Goal: Task Accomplishment & Management: Manage account settings

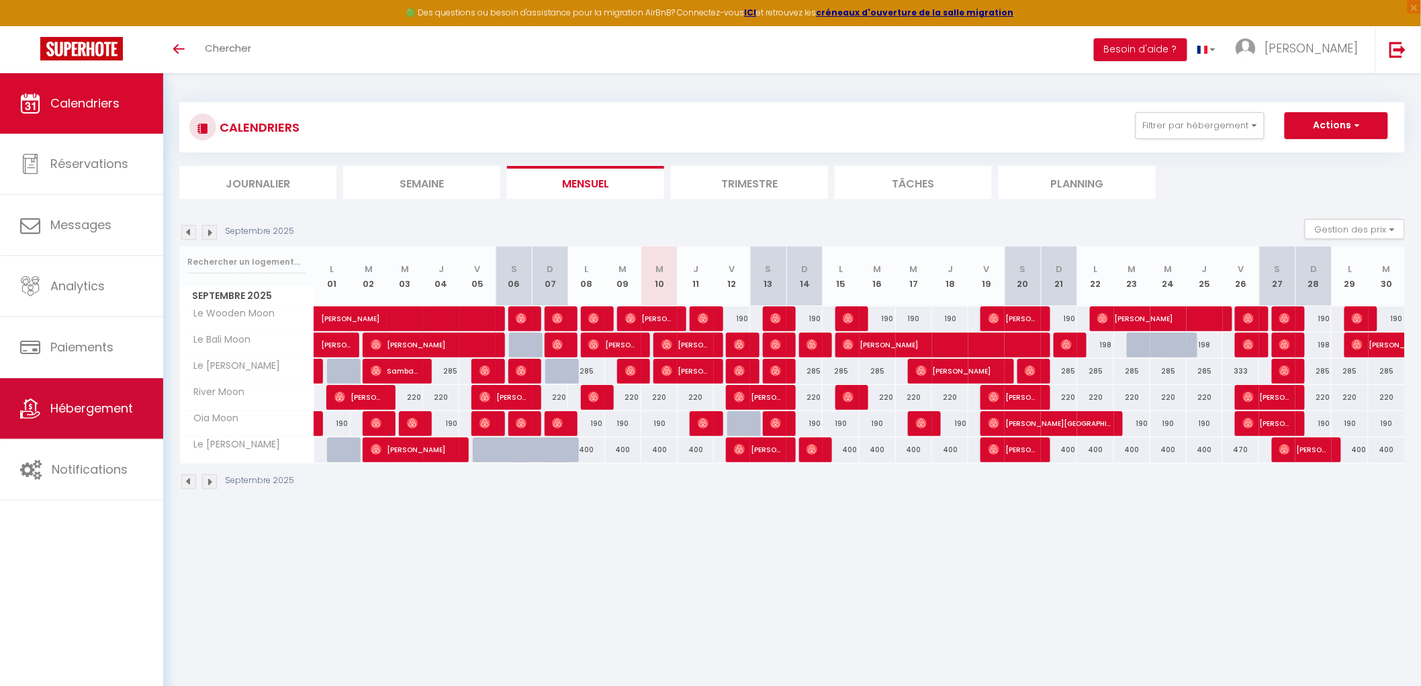
click at [104, 403] on span "Hébergement" at bounding box center [91, 408] width 83 height 17
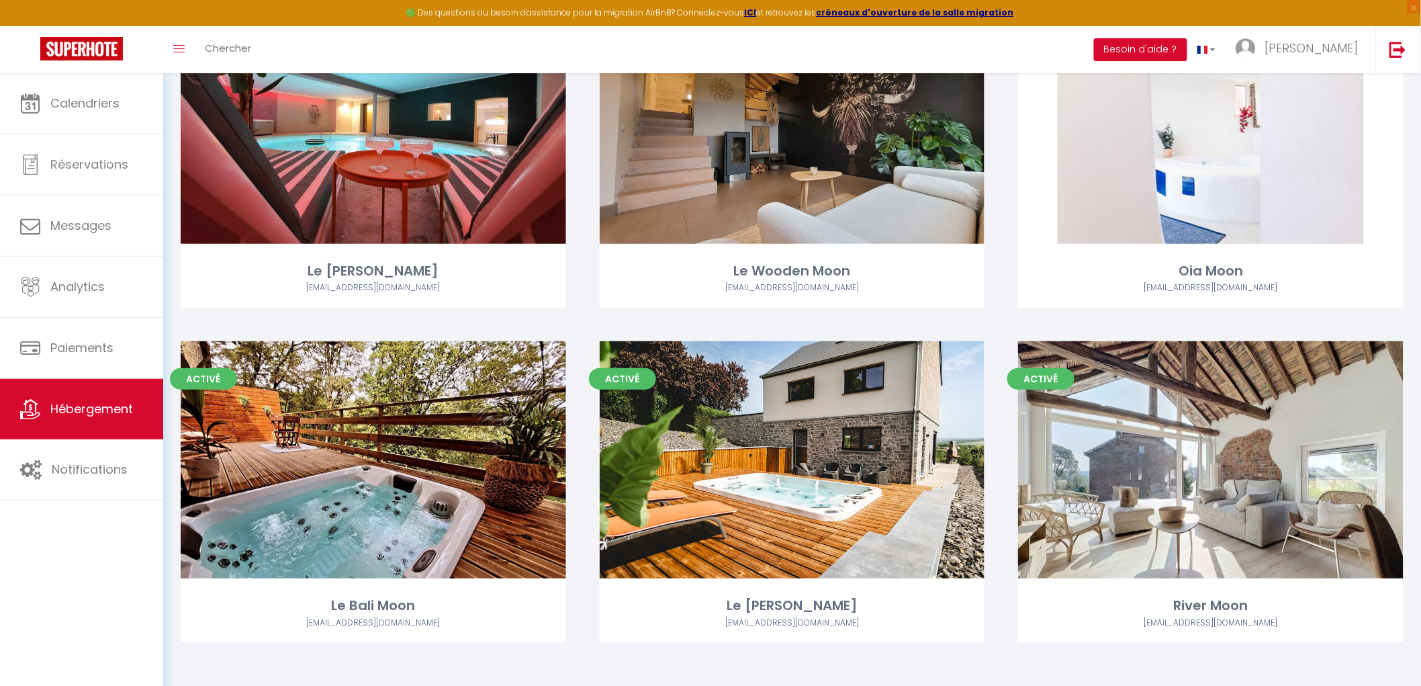
scroll to position [172, 0]
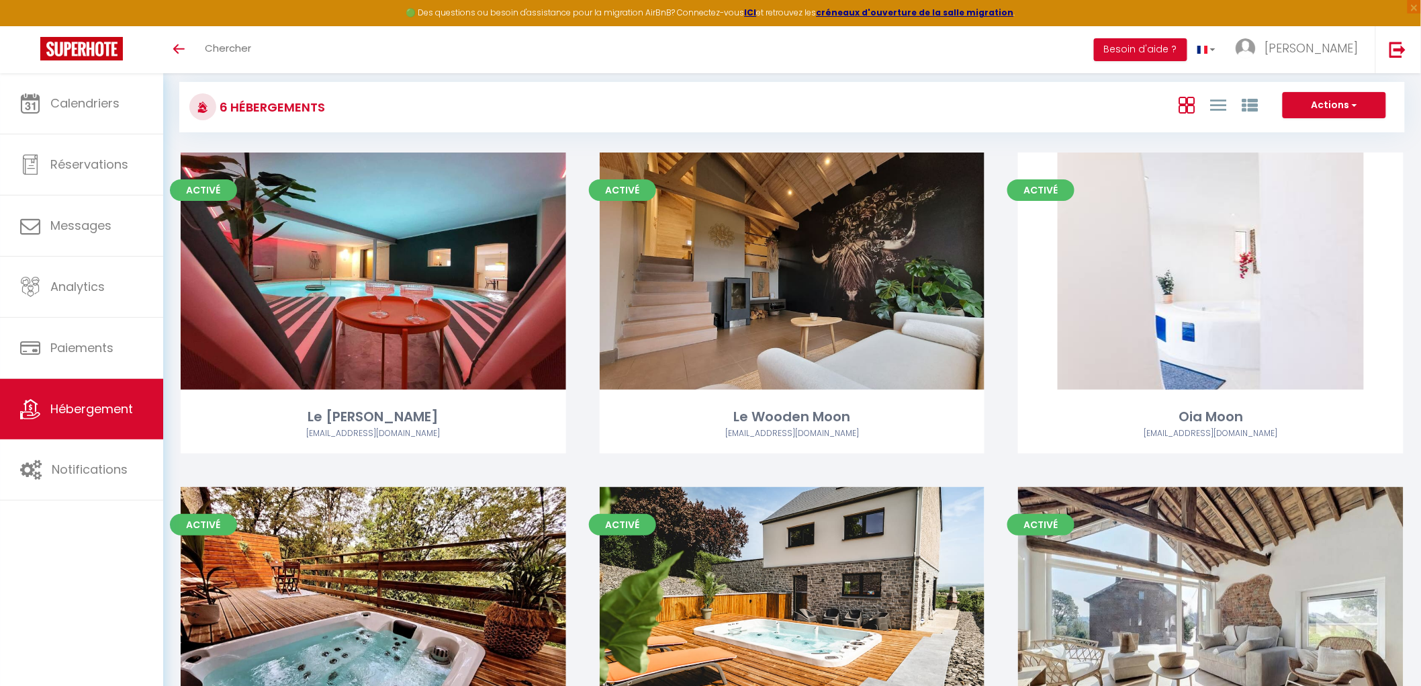
scroll to position [172, 0]
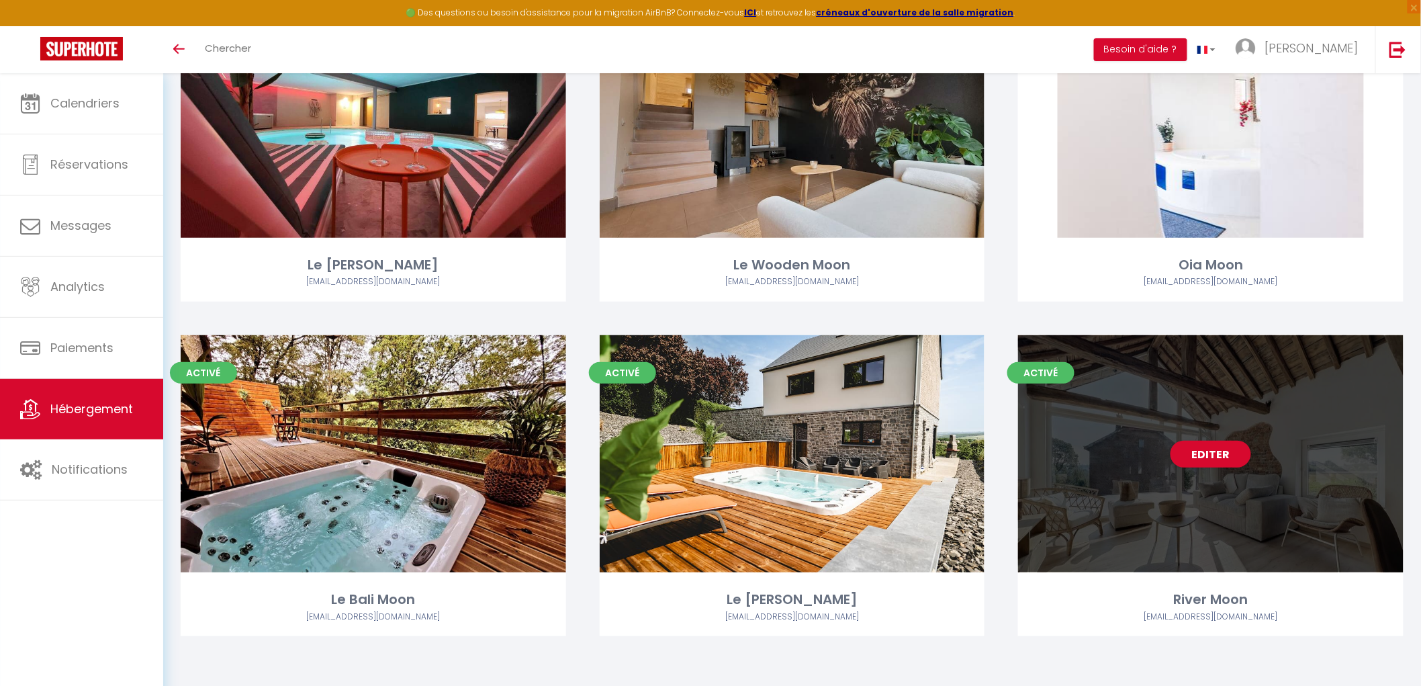
click at [1196, 482] on div "Editer" at bounding box center [1211, 453] width 386 height 237
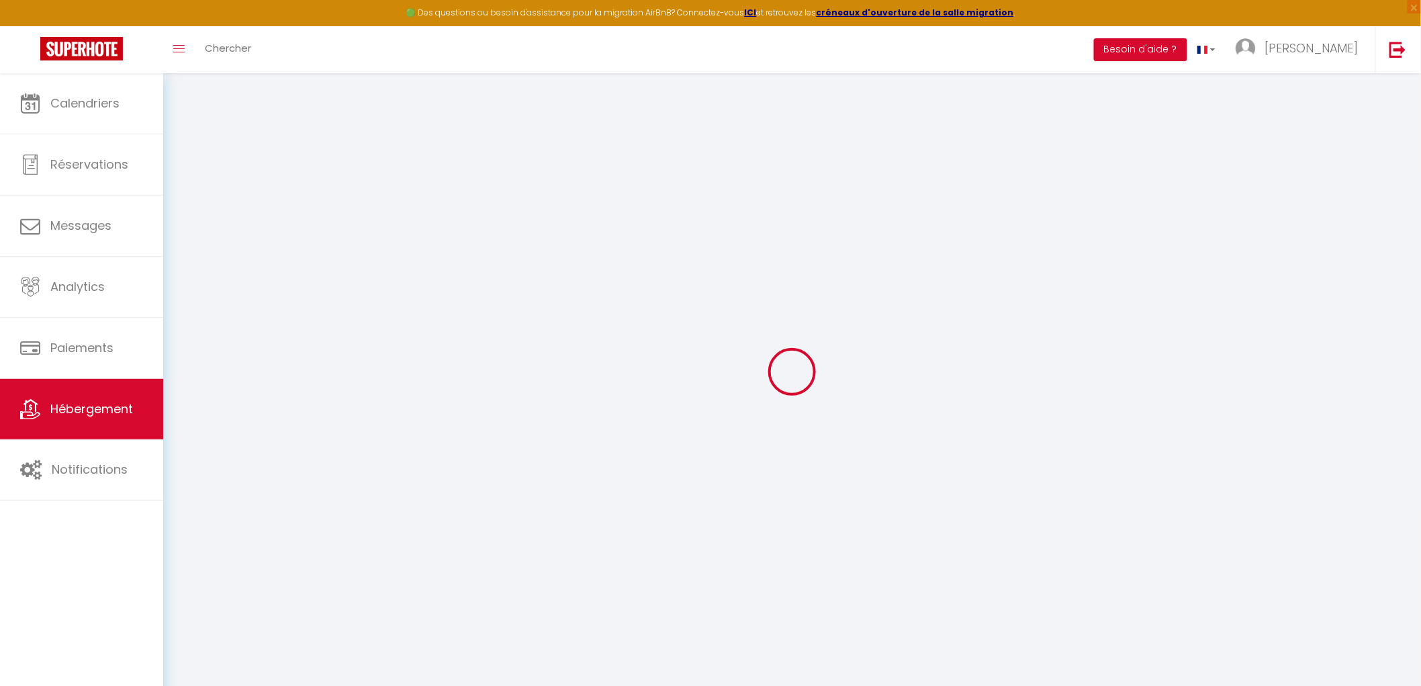
select select
checkbox input "false"
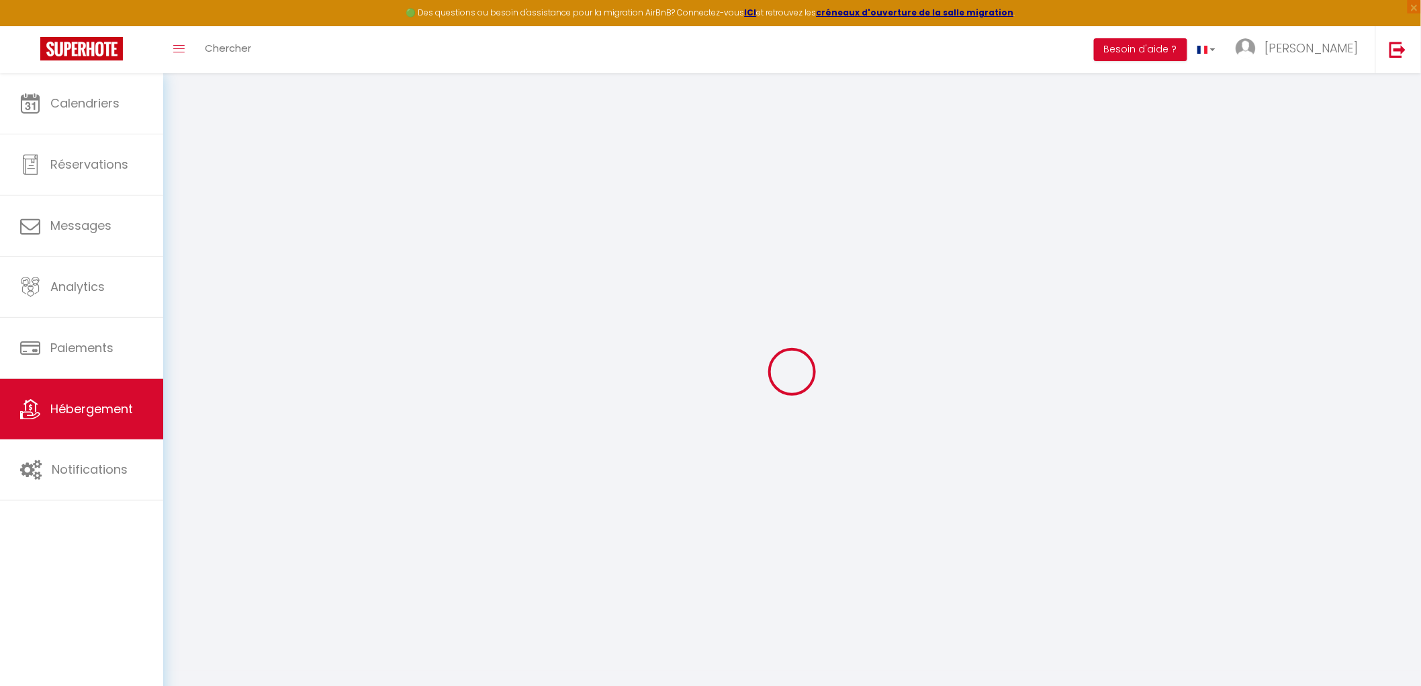
checkbox input "false"
select select
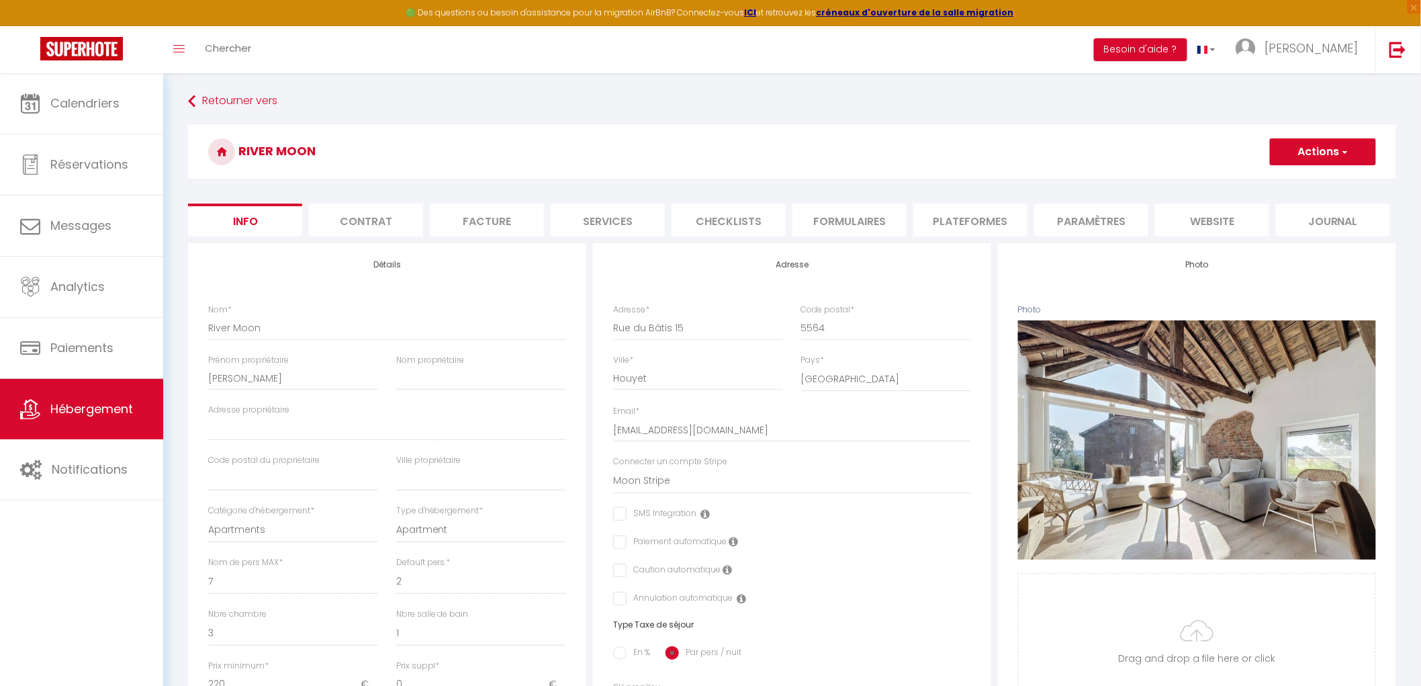
select select
checkbox input "false"
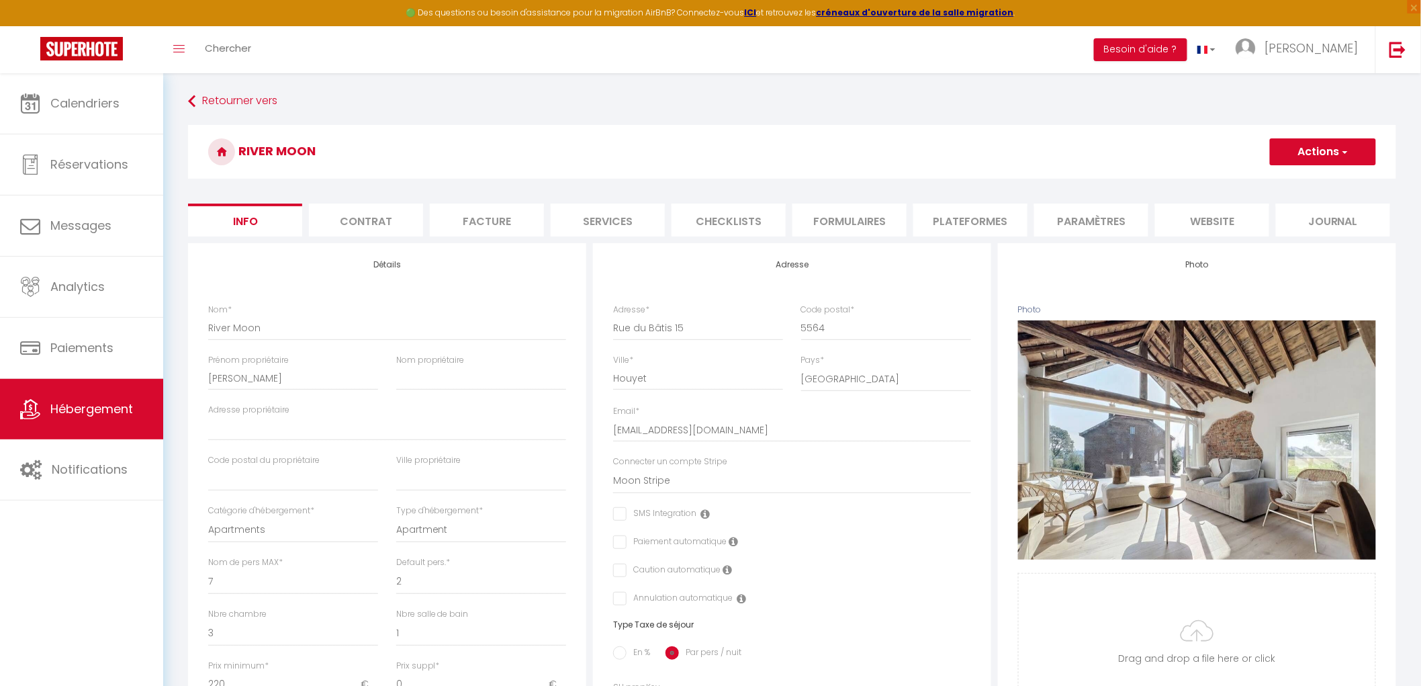
select select
select select "365"
select select "EUR"
select select
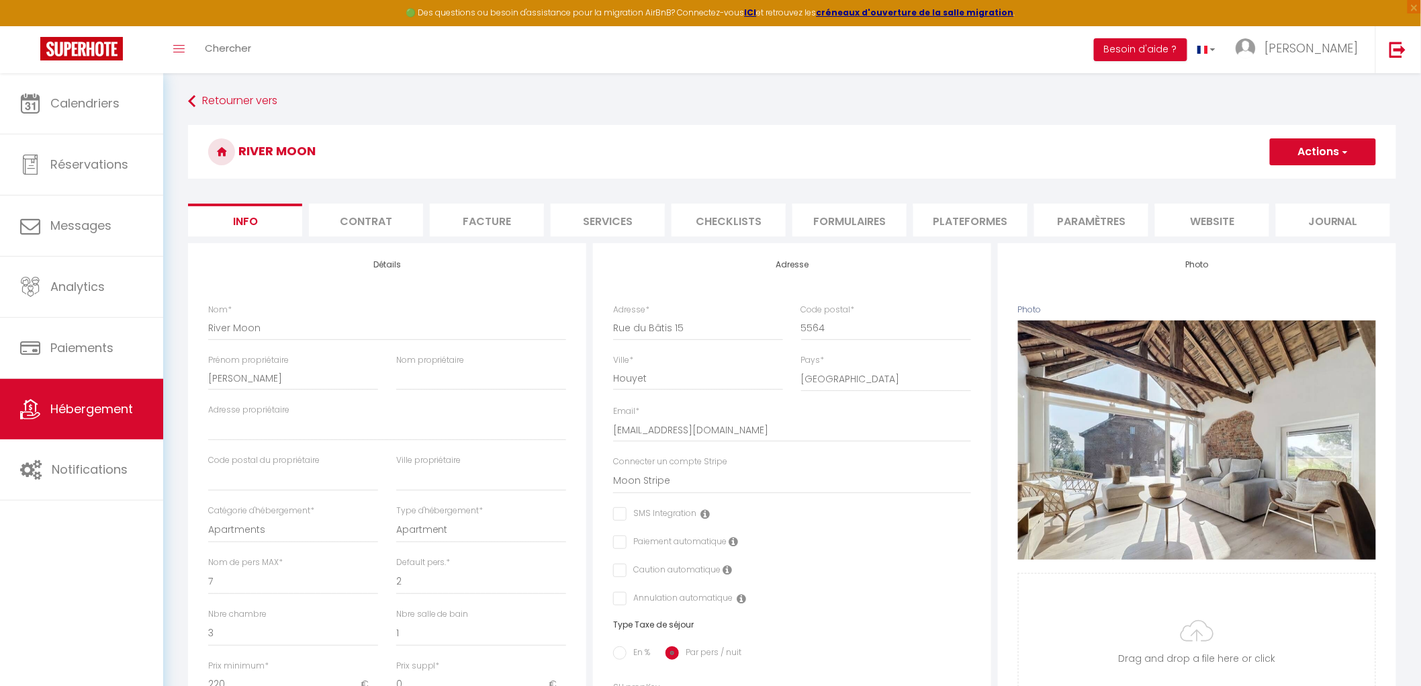
select select "2302-1380530262565342780"
click at [991, 223] on li "Plateformes" at bounding box center [971, 220] width 114 height 33
select select
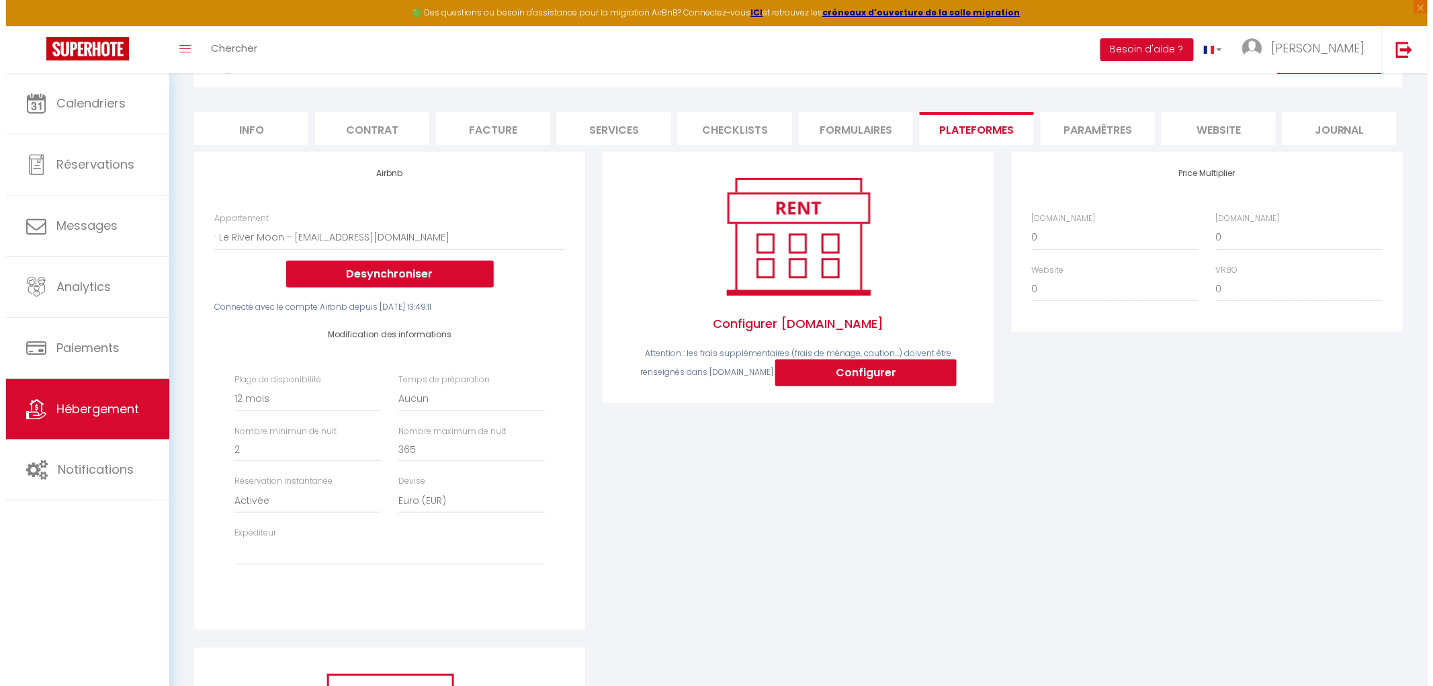
scroll to position [90, 0]
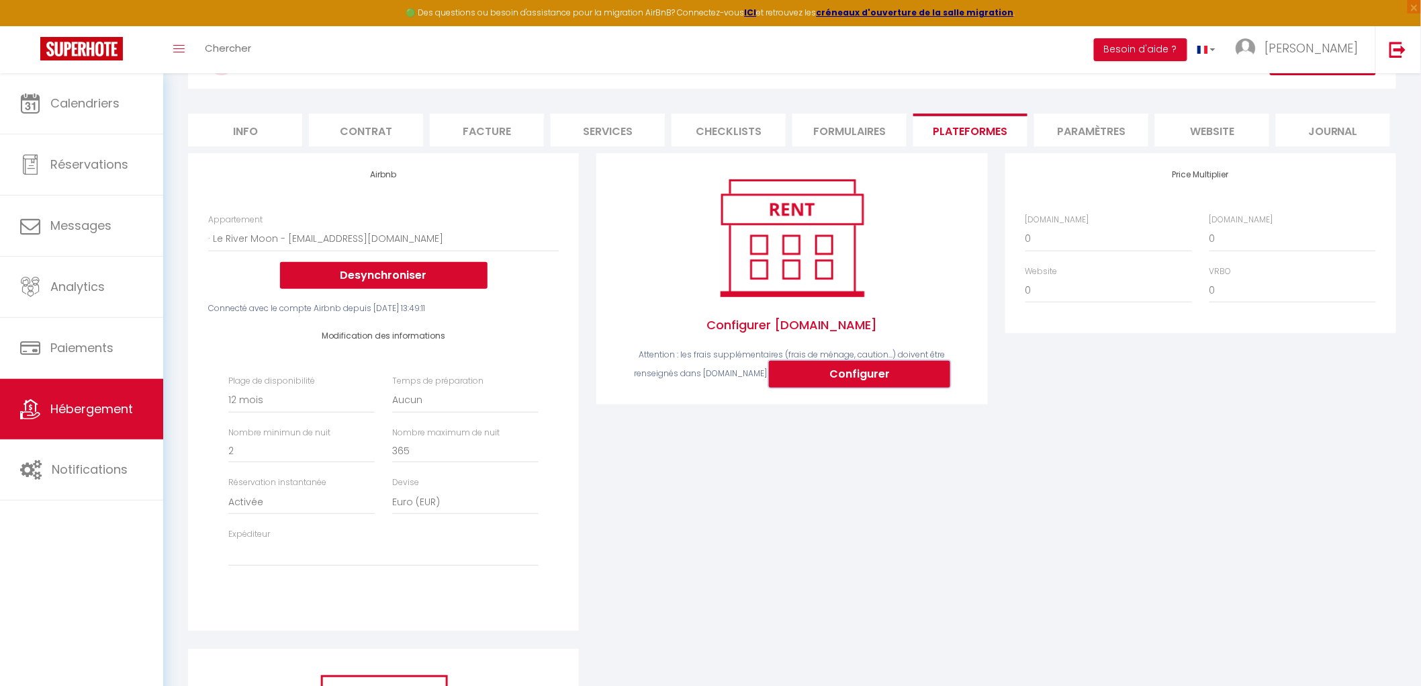
click at [848, 365] on button "Configurer" at bounding box center [859, 374] width 181 height 27
select select
type input "jessy-saive-18dsilgs_property@reply.superhote.com"
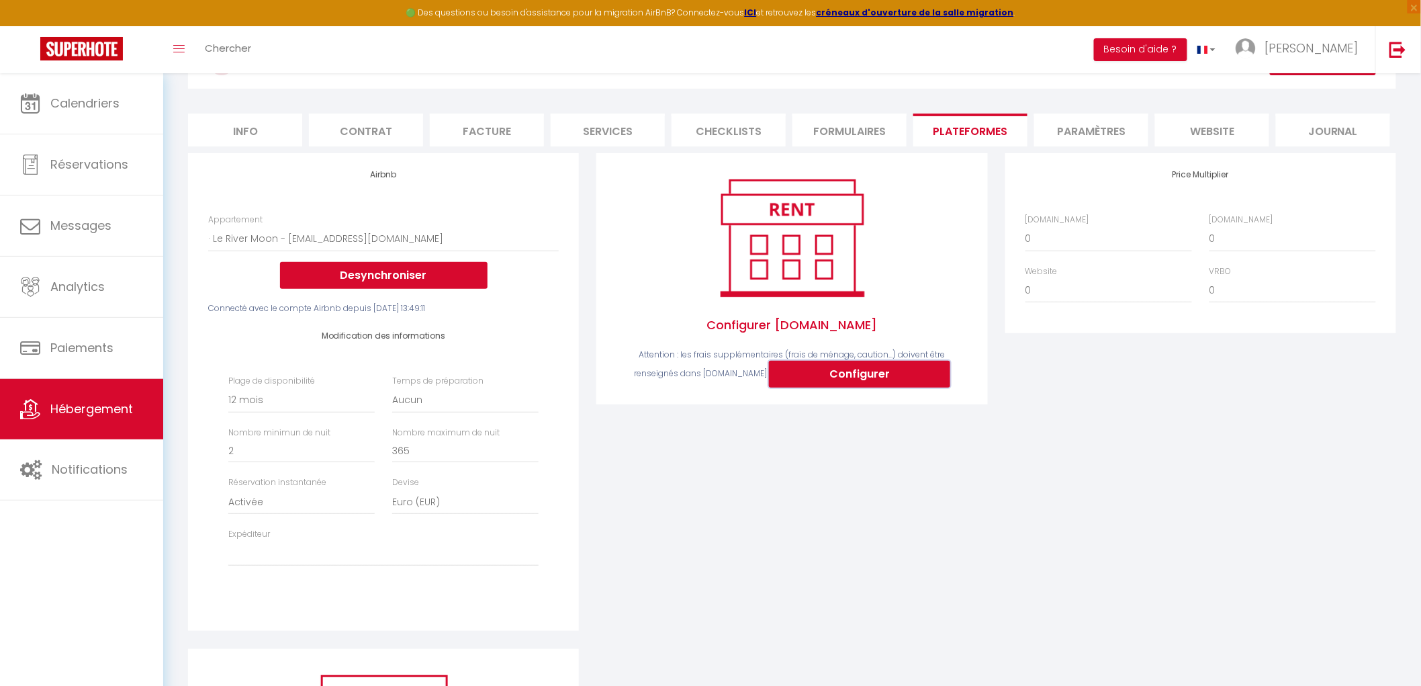
type input "[EMAIL_ADDRESS][DOMAIN_NAME]"
select select
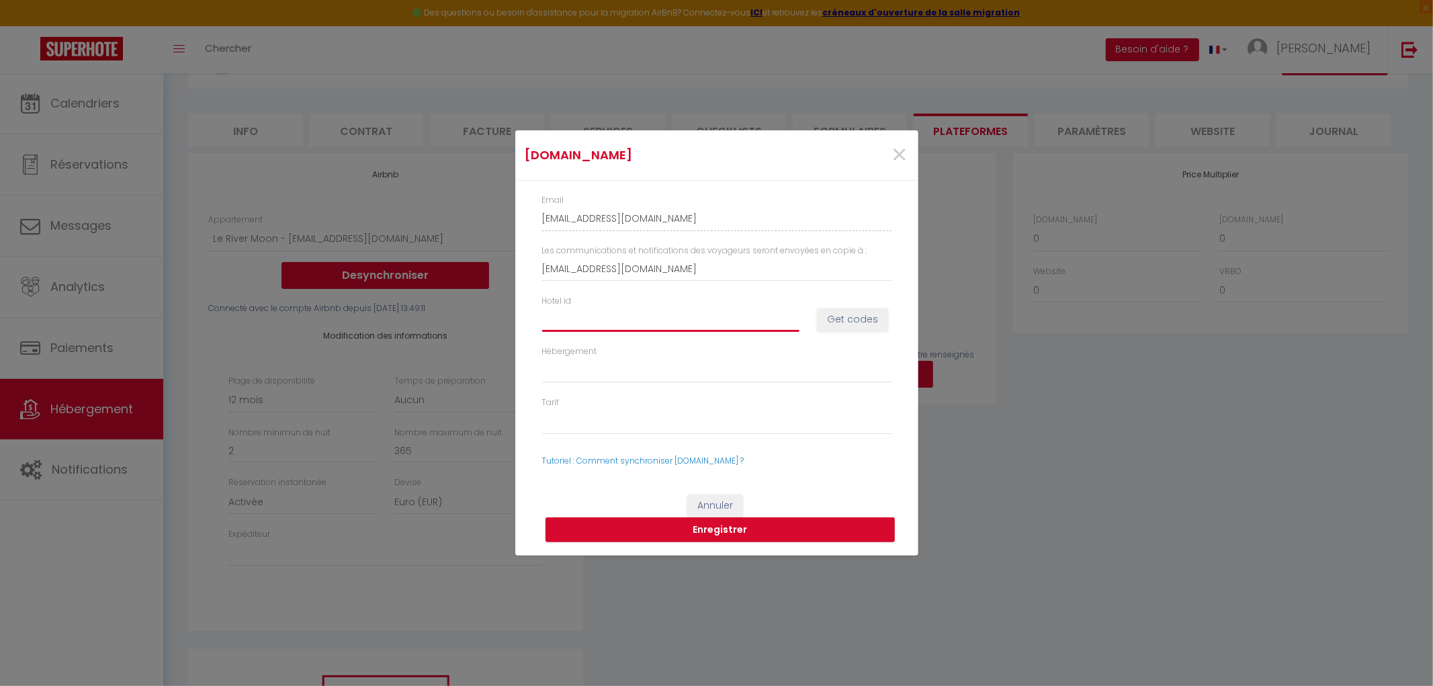
click at [699, 319] on input "Hotel id" at bounding box center [670, 319] width 257 height 24
click at [853, 318] on button "Get codes" at bounding box center [852, 319] width 71 height 23
select select
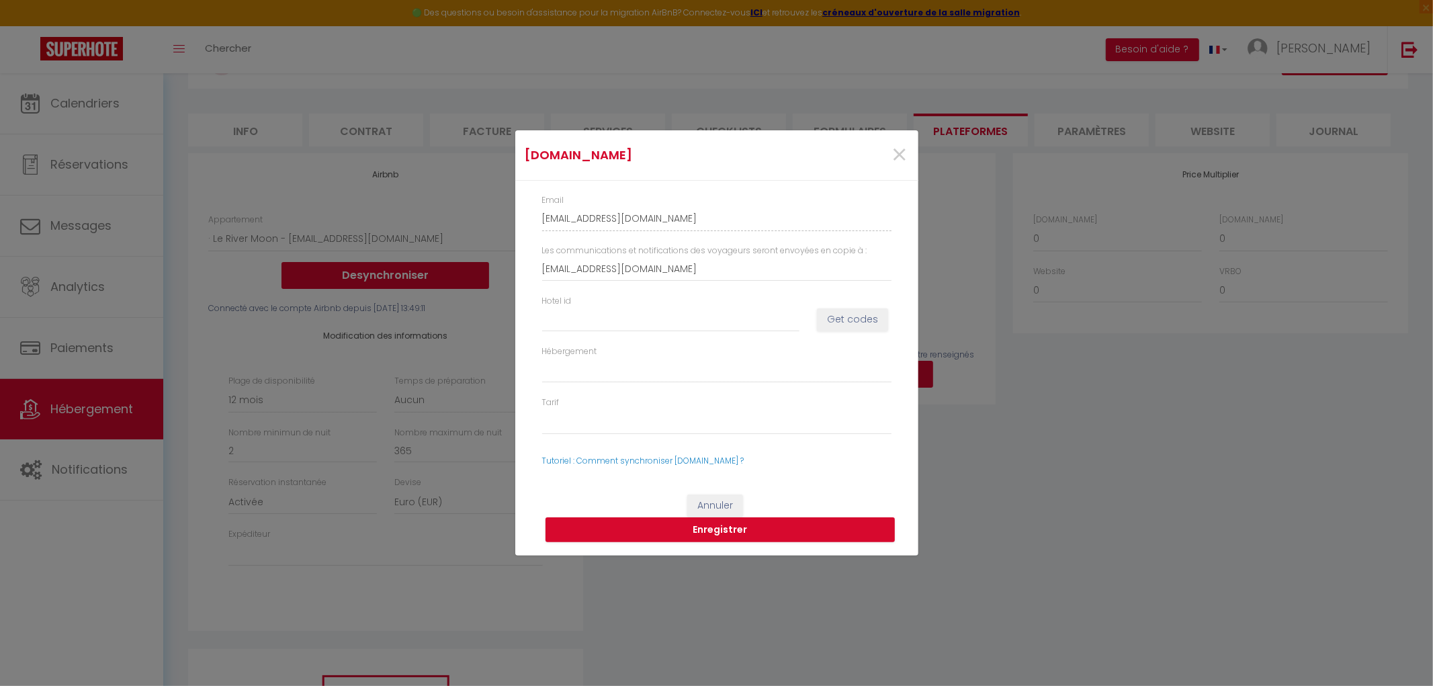
select select
click at [653, 316] on input "Hotel id" at bounding box center [670, 319] width 257 height 24
paste input "14917044"
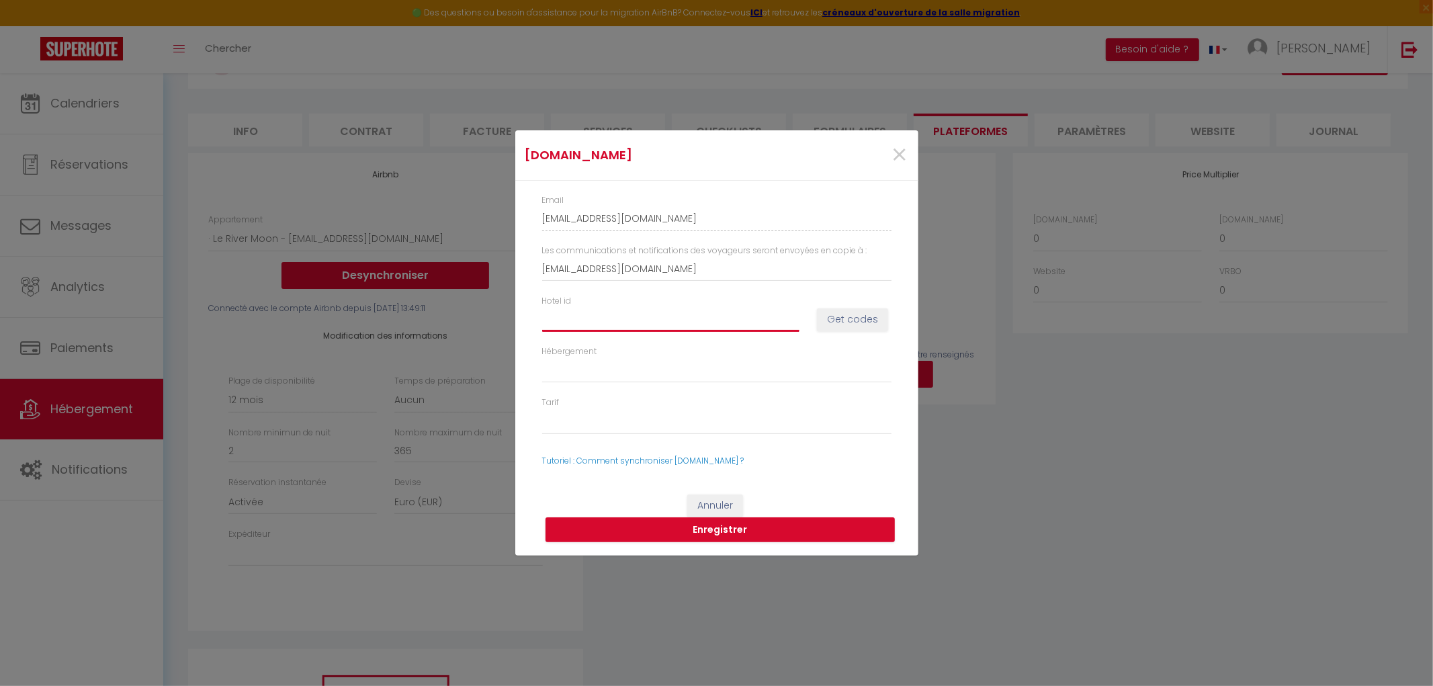
type input "14917044"
select select
type input "14917044"
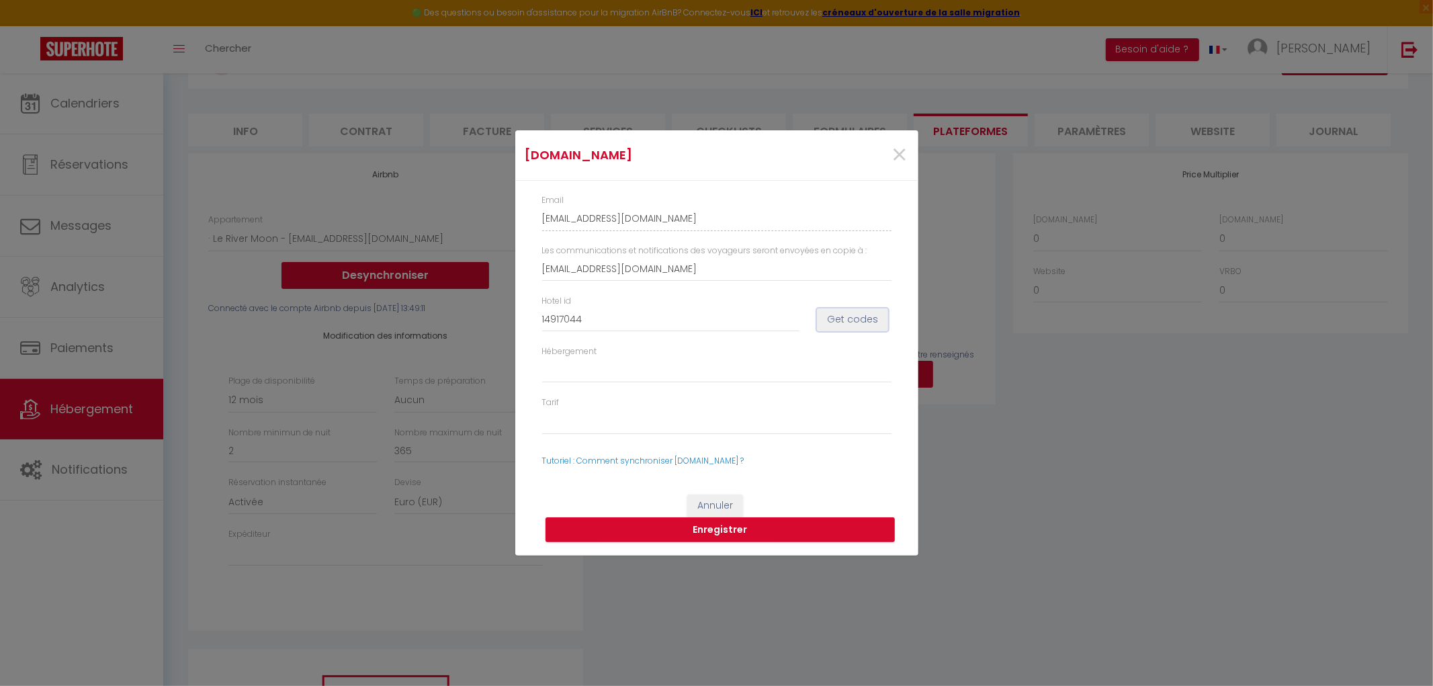
click at [835, 320] on button "Get codes" at bounding box center [852, 319] width 71 height 23
select select
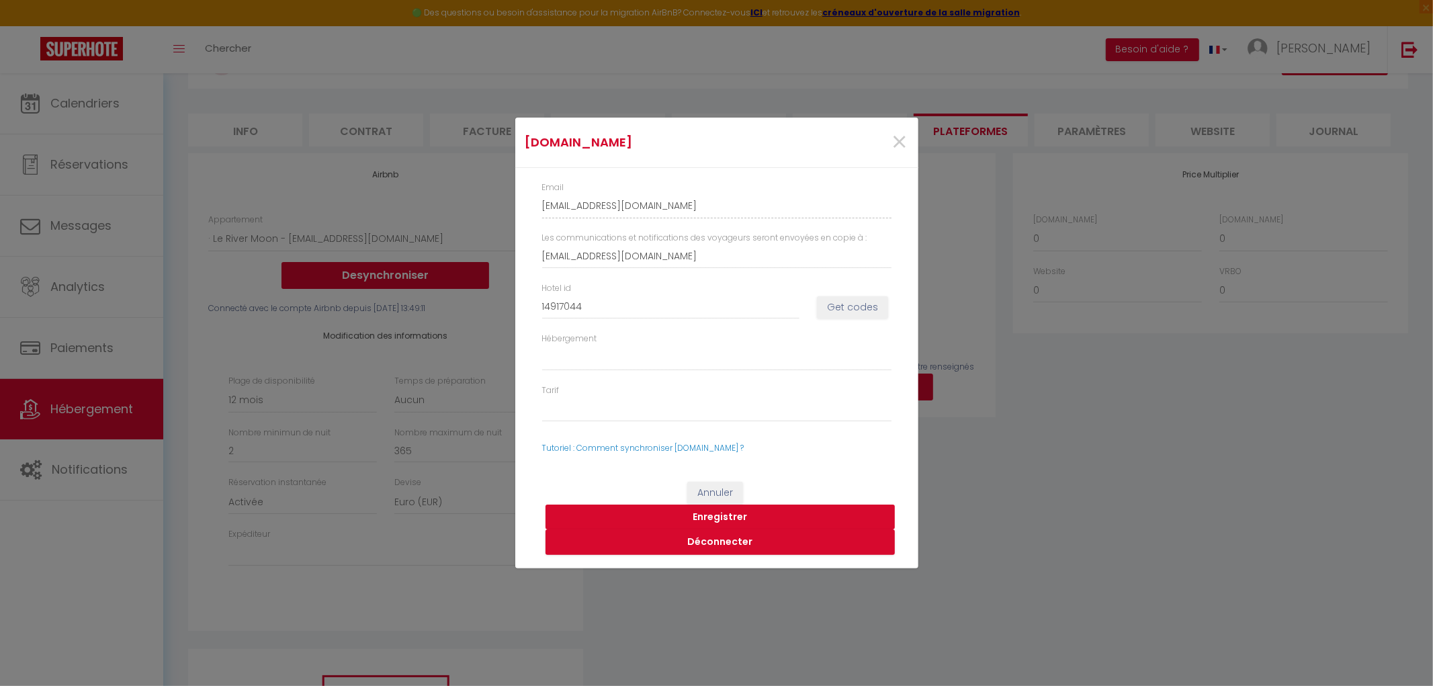
click at [726, 517] on button "Enregistrer" at bounding box center [719, 517] width 349 height 26
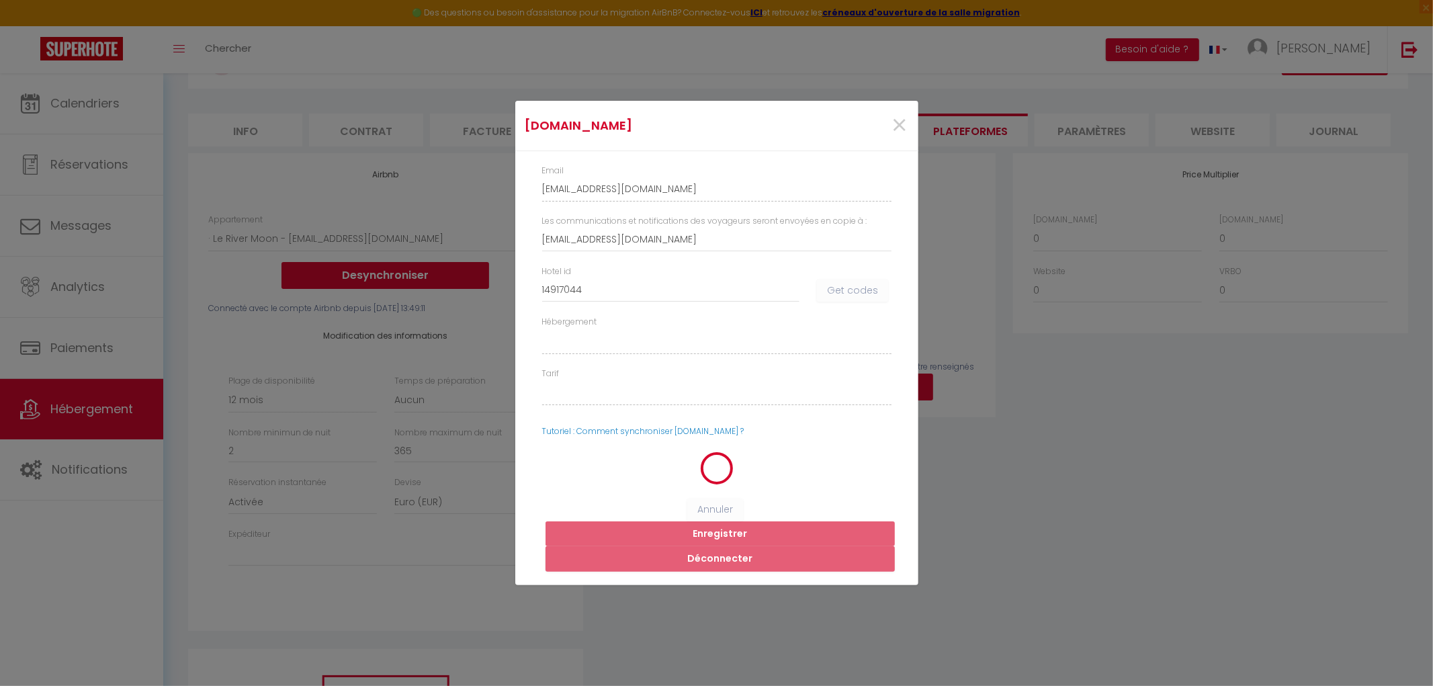
select select
